Goal: Check status: Check status

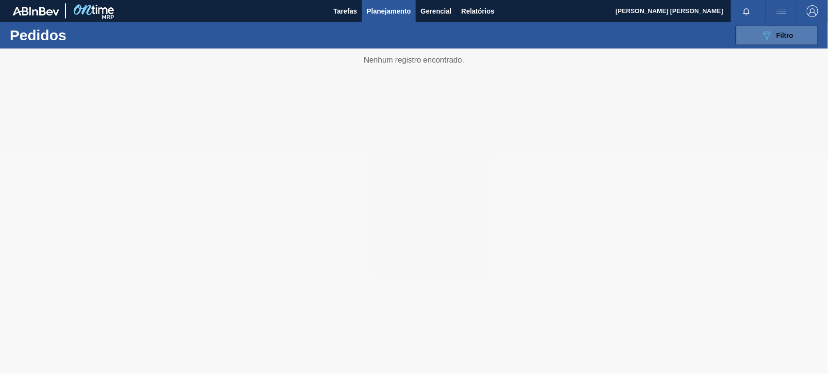
click at [766, 39] on icon "089F7B8B-B2A5-4AFE-B5C0-19BA573D28AC" at bounding box center [767, 36] width 12 height 12
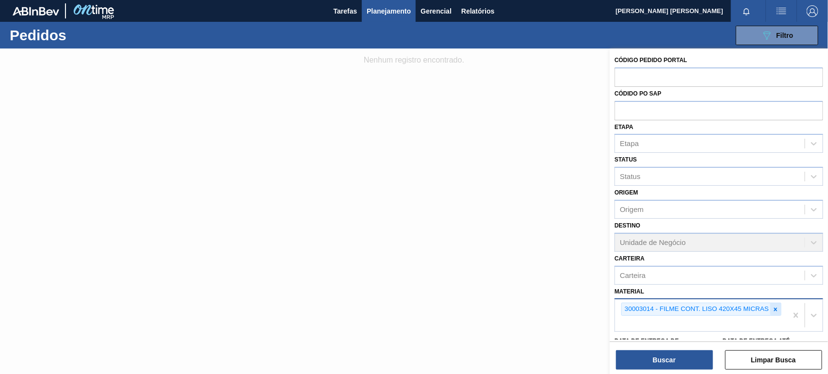
click at [773, 310] on icon at bounding box center [775, 309] width 7 height 7
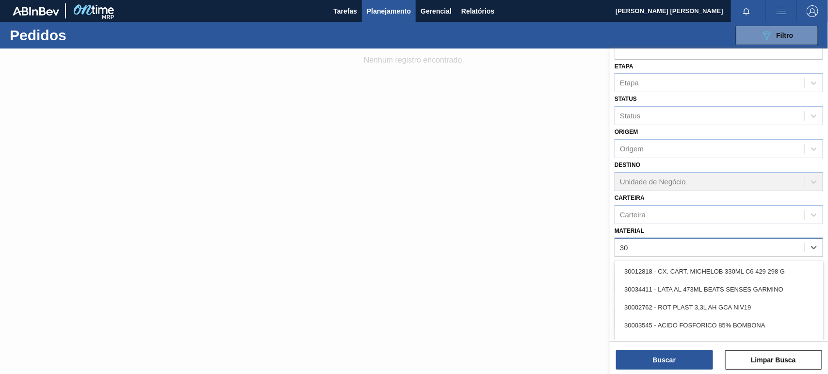
type input "3"
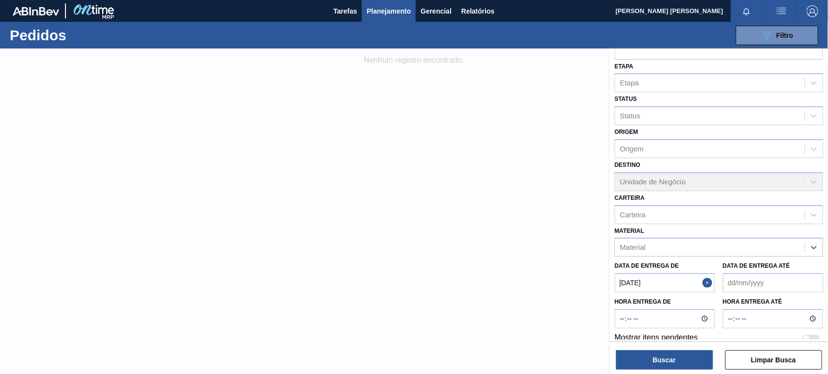
paste input "30003048"
type input "30003048"
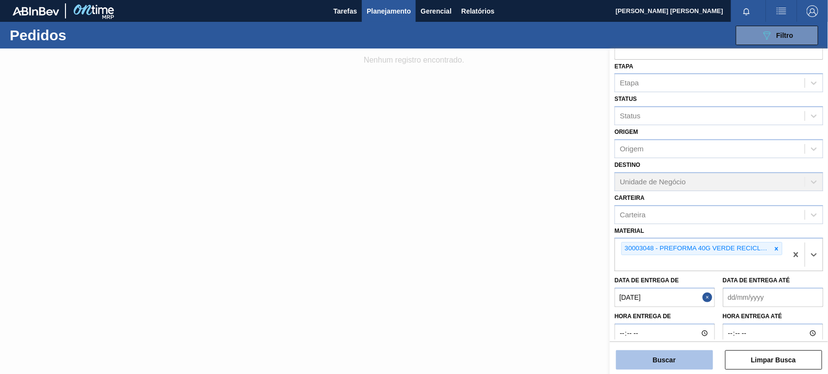
click at [694, 356] on button "Buscar" at bounding box center [664, 359] width 97 height 19
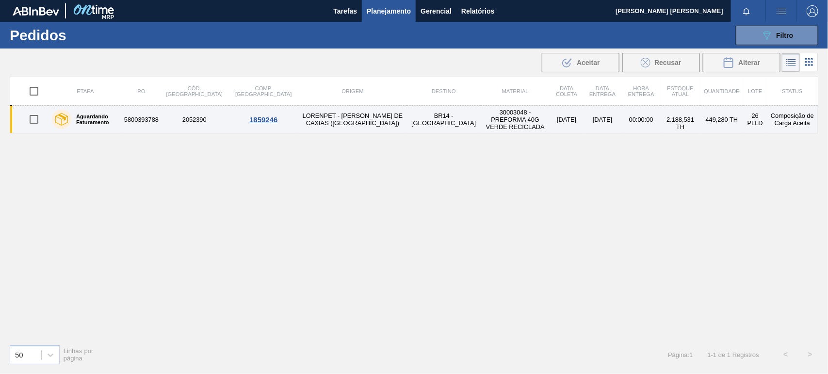
click at [149, 122] on td "5800393788" at bounding box center [141, 120] width 37 height 28
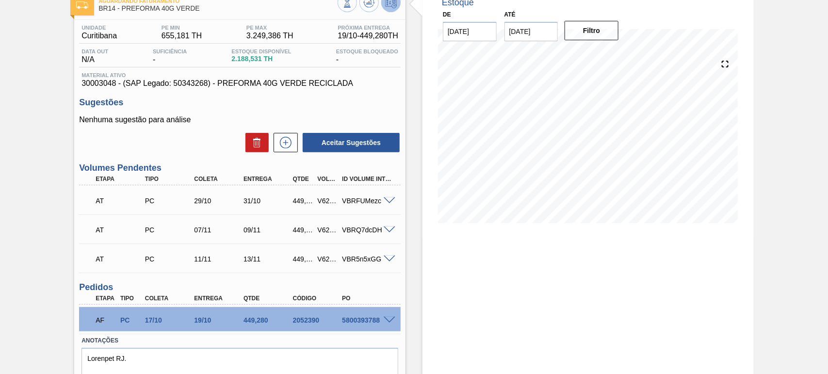
scroll to position [100, 0]
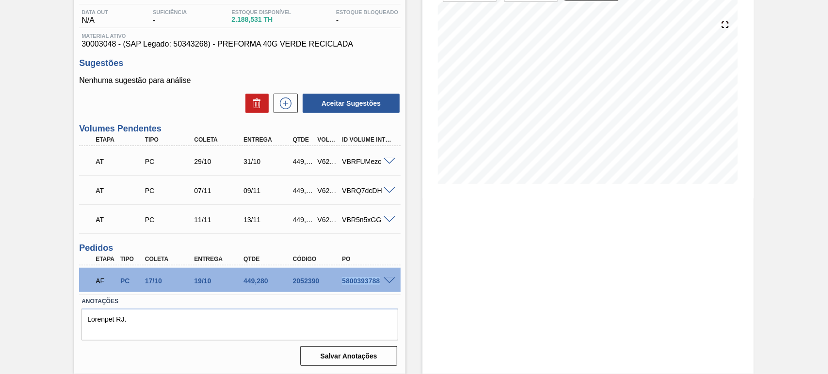
drag, startPoint x: 343, startPoint y: 278, endPoint x: 378, endPoint y: 280, distance: 35.5
click at [378, 280] on div "5800393788" at bounding box center [366, 281] width 55 height 8
copy div "5800393788"
